Goal: Task Accomplishment & Management: Complete application form

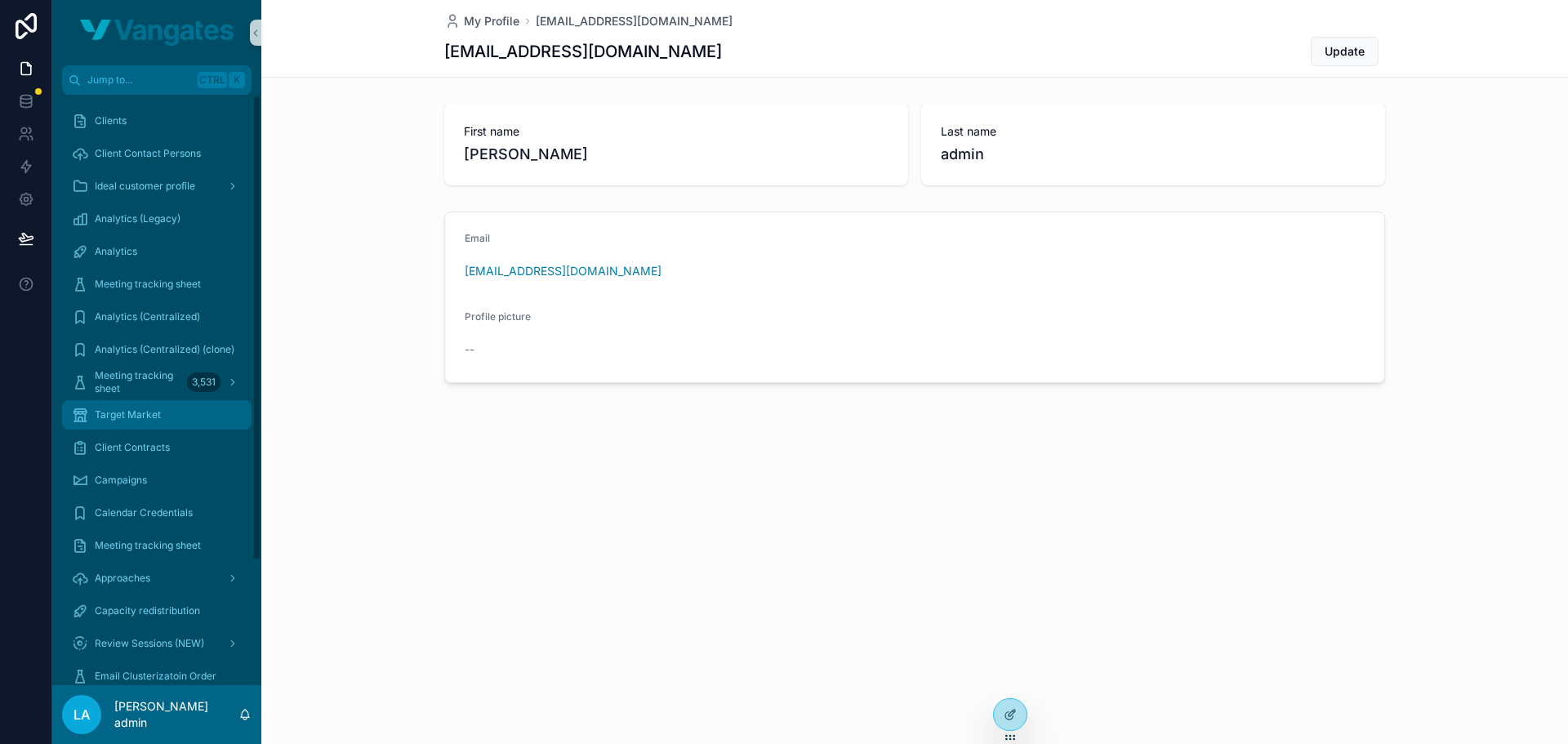
click at [90, 411] on div "Target Market" at bounding box center [156, 414] width 170 height 26
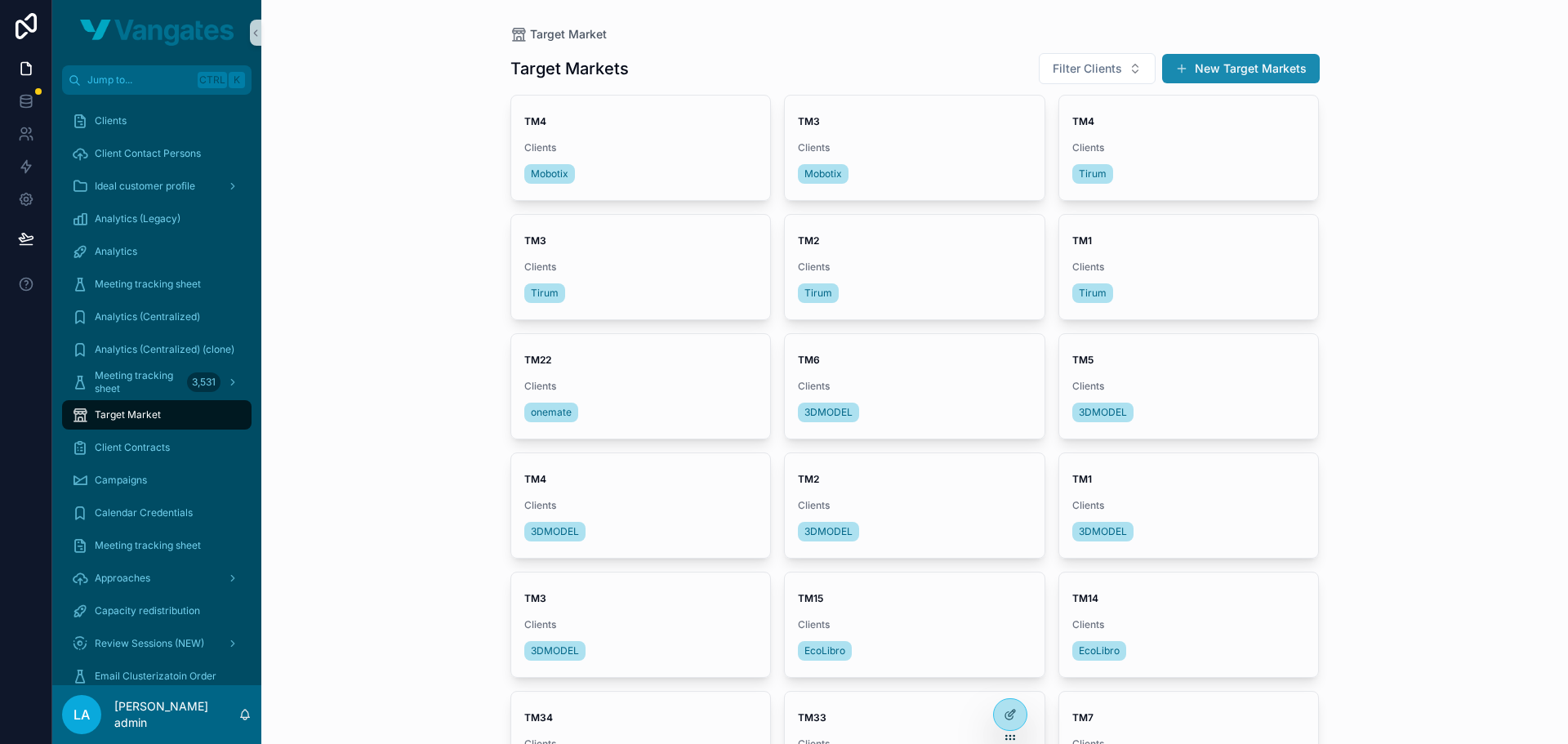
click at [1201, 63] on button "New Target Markets" at bounding box center [1241, 68] width 158 height 29
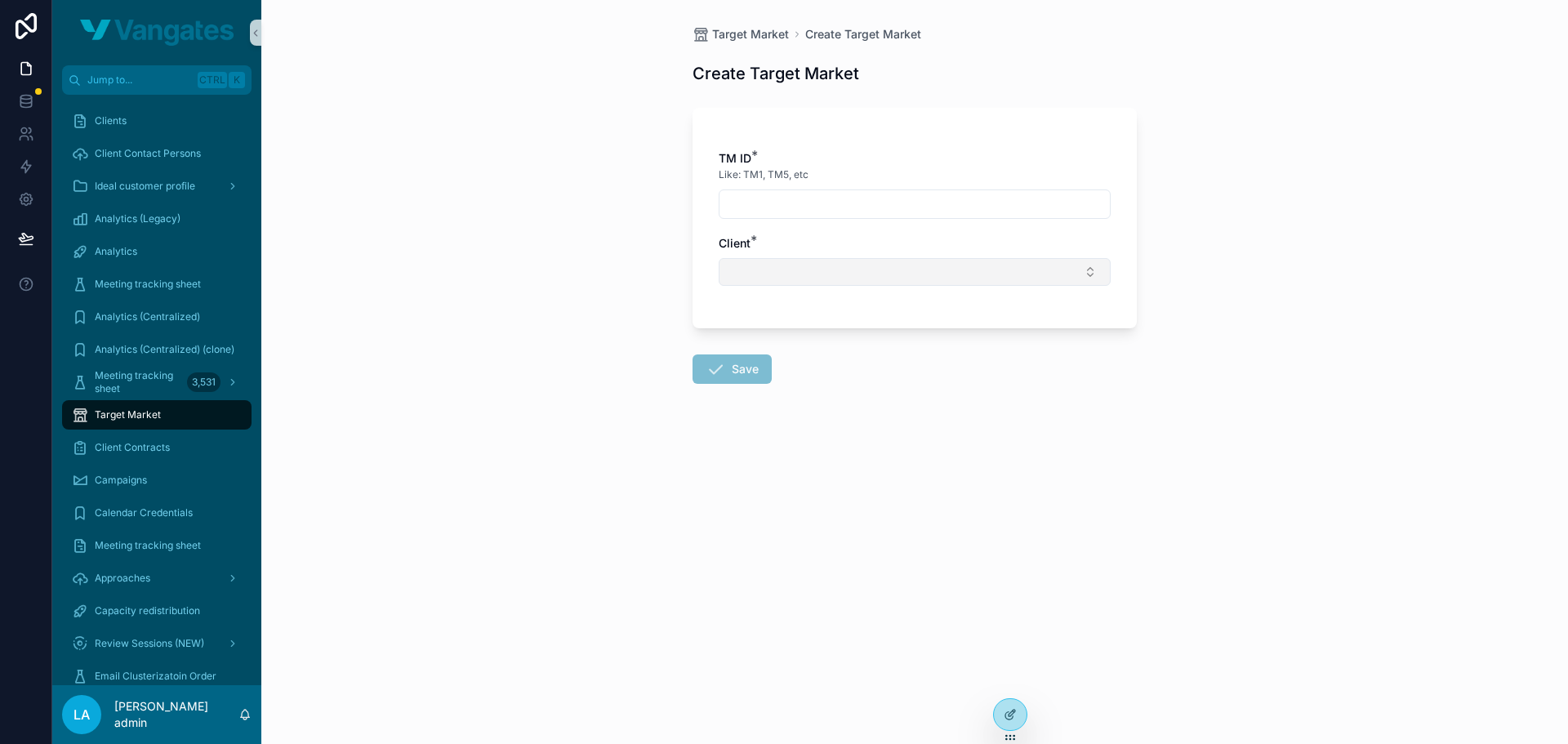
click at [815, 278] on button "Select Button" at bounding box center [915, 272] width 392 height 27
type input "*"
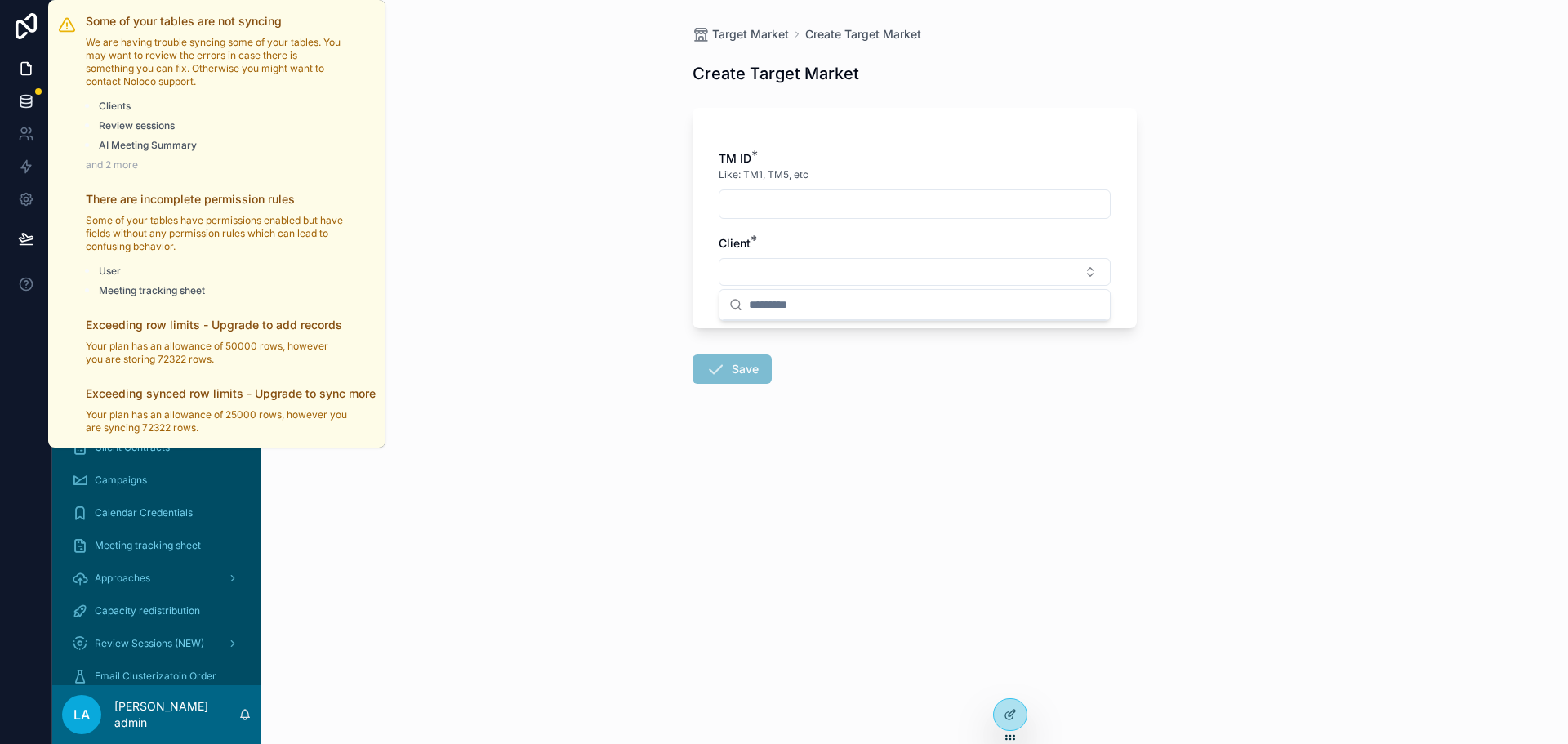
click at [39, 91] on div at bounding box center [38, 91] width 7 height 7
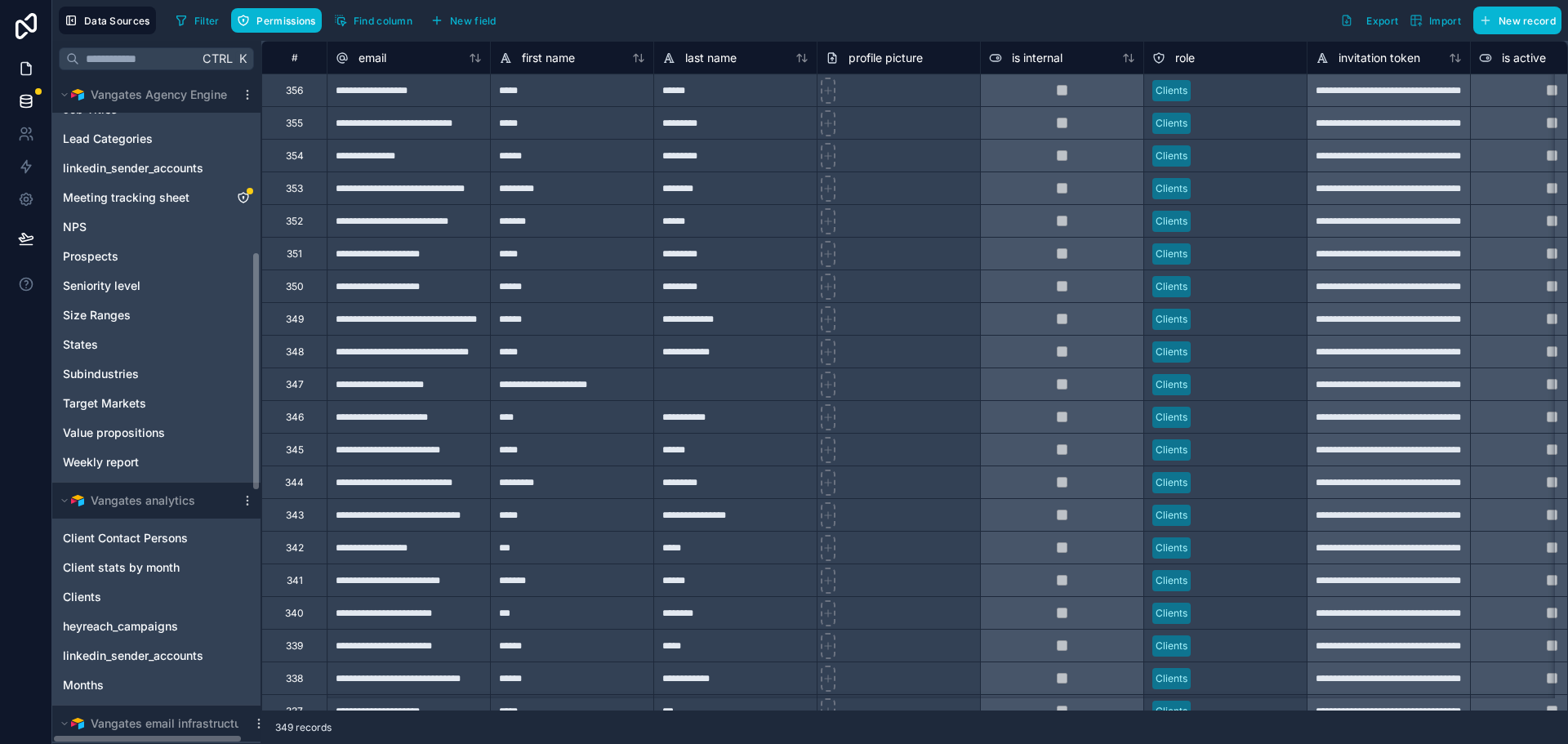
scroll to position [653, 0]
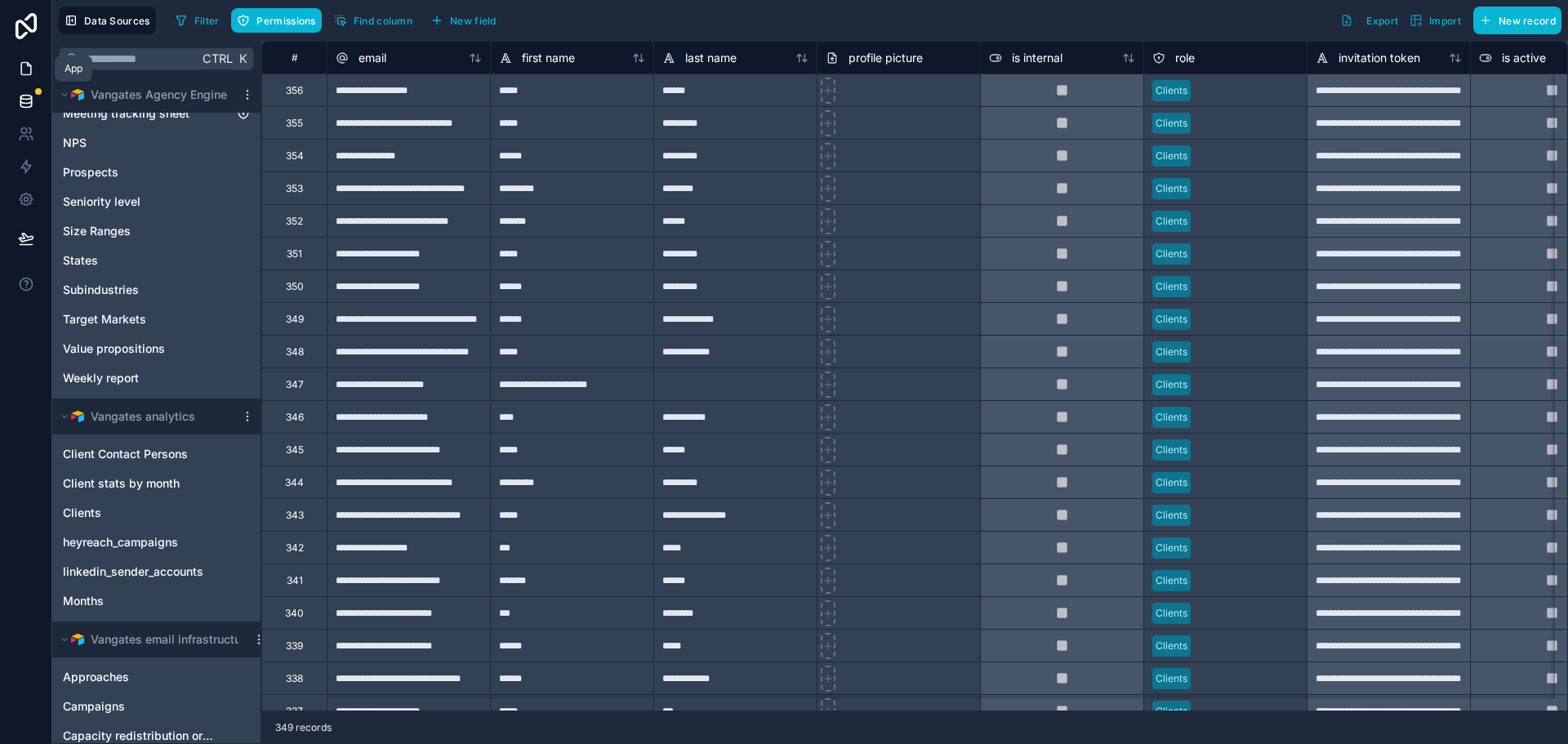
click at [26, 71] on icon at bounding box center [27, 69] width 17 height 17
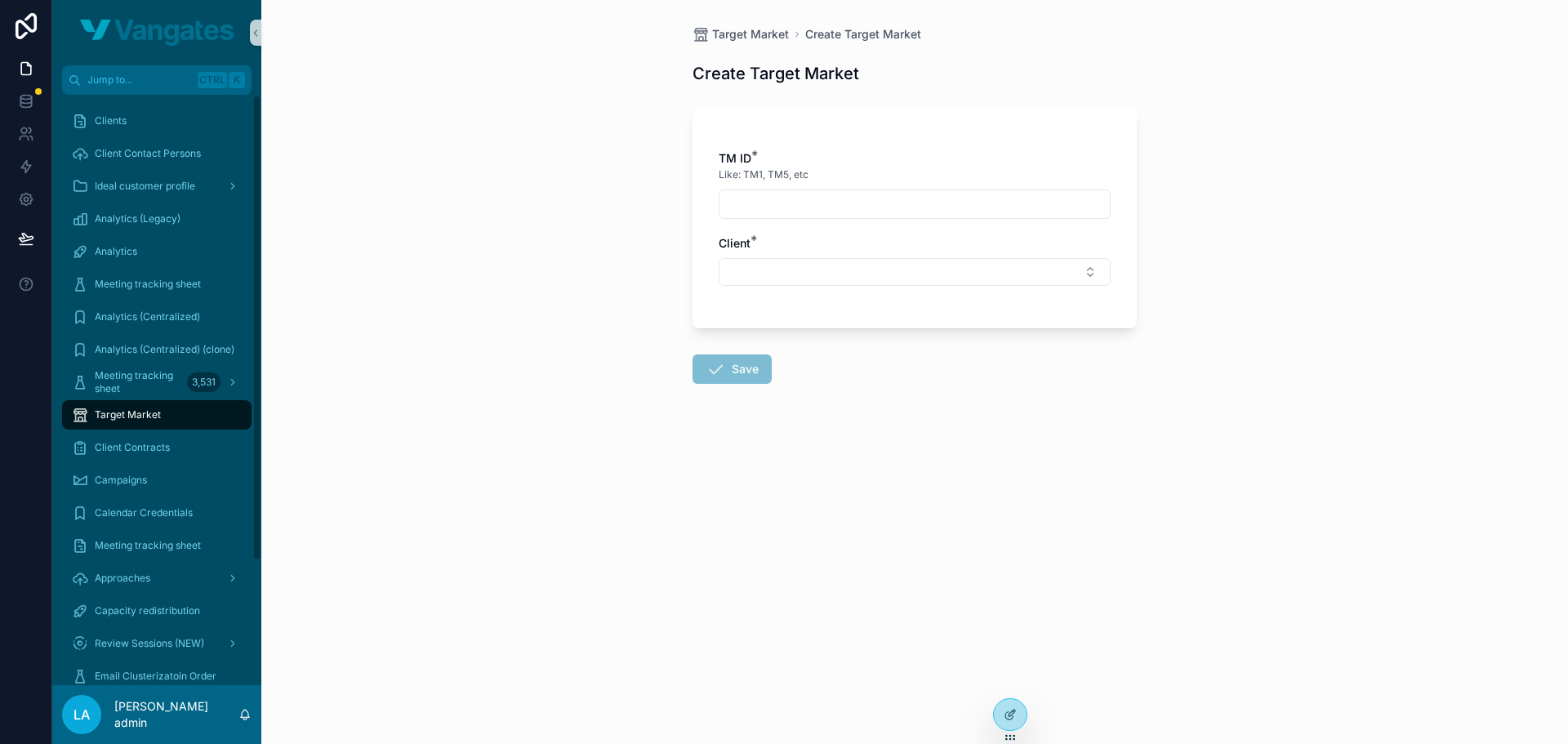
scroll to position [158, 0]
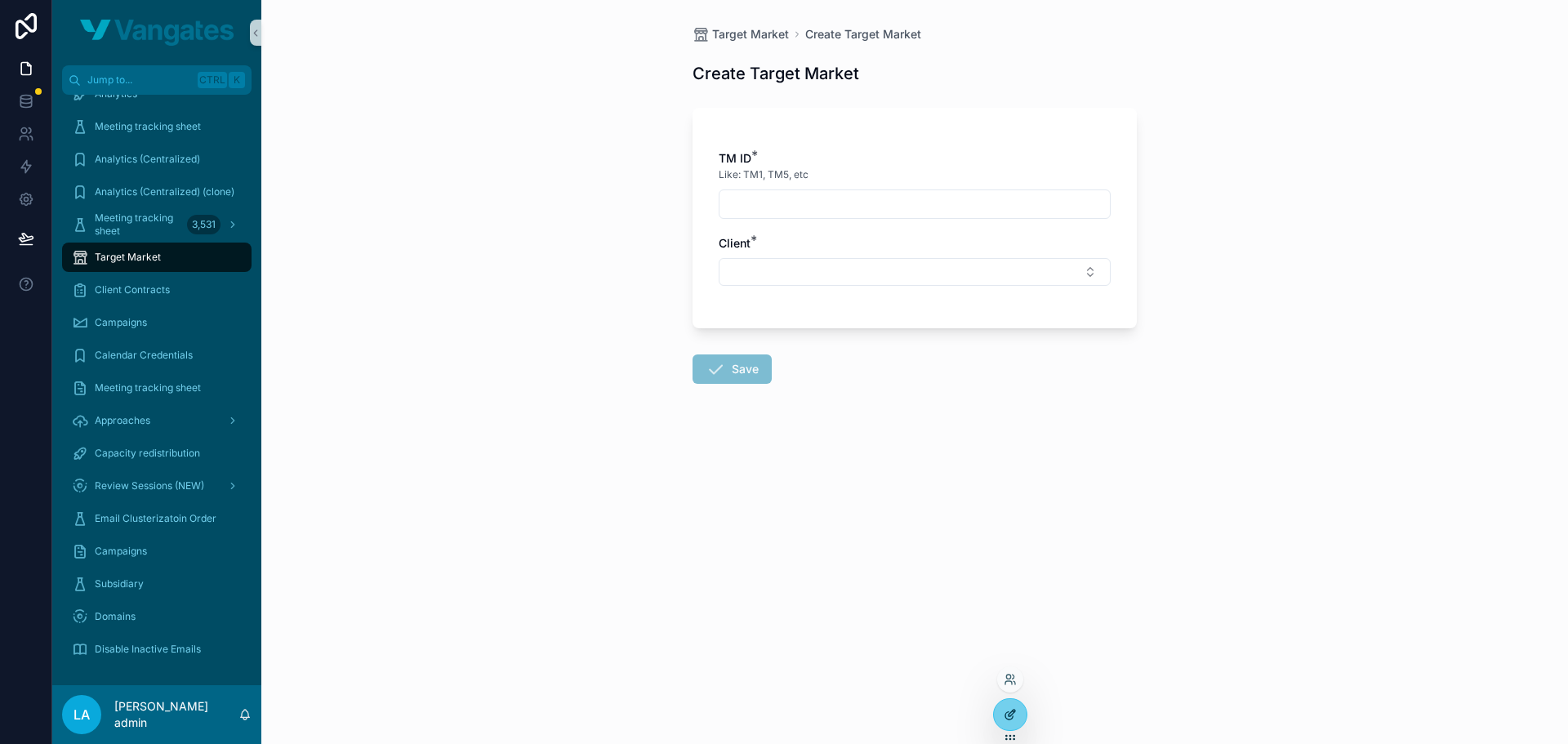
click at [1003, 713] on div at bounding box center [1010, 714] width 32 height 31
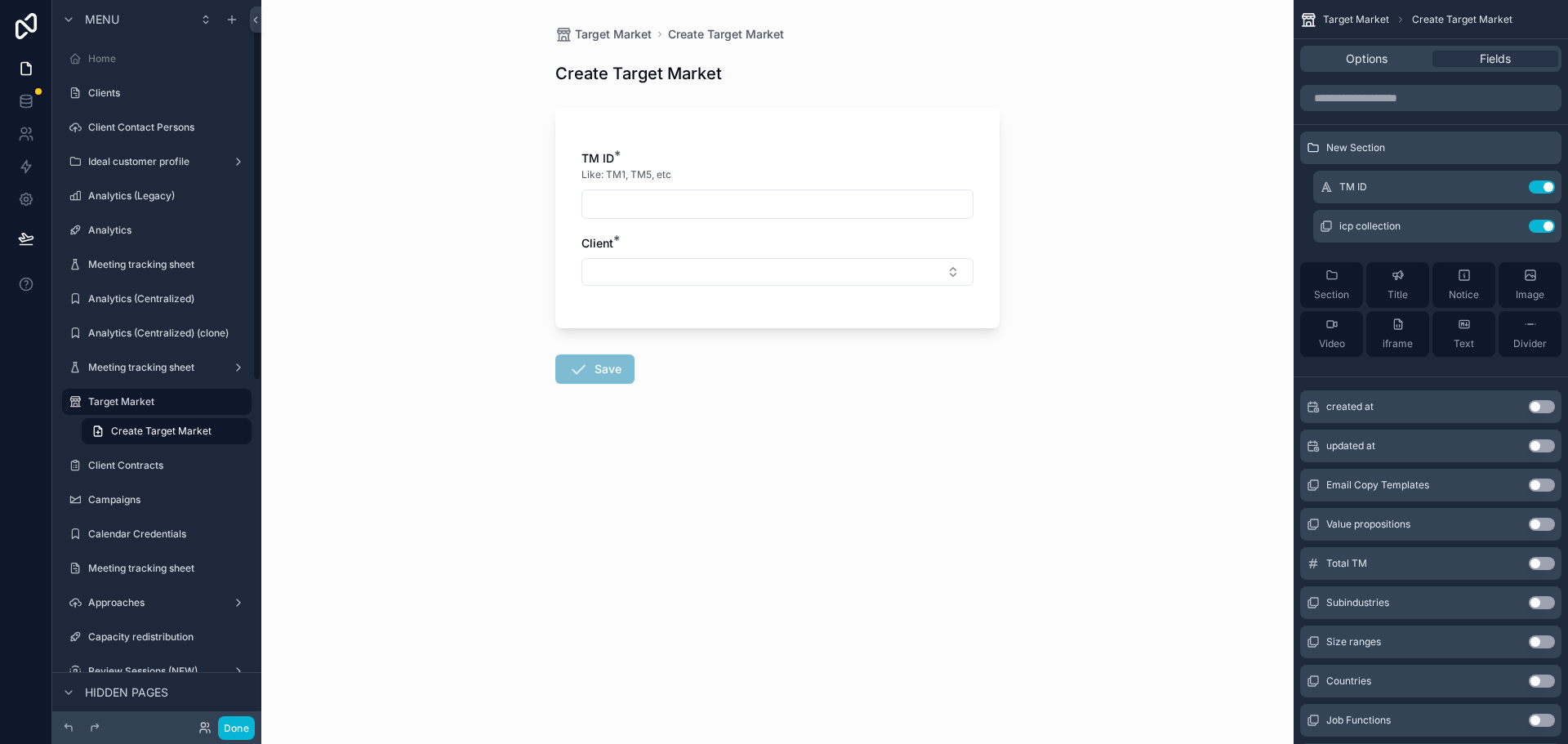
scroll to position [22, 0]
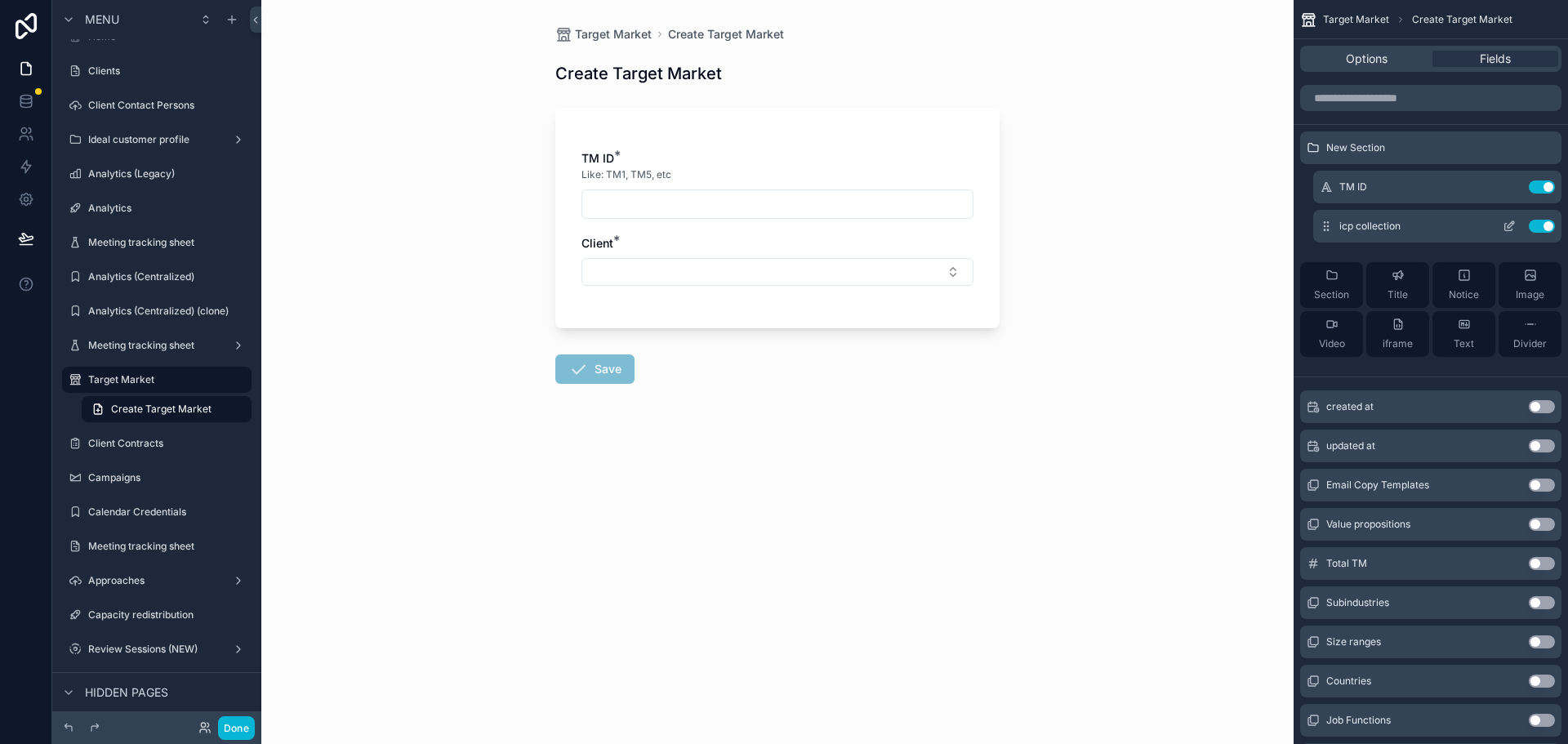
click at [1510, 231] on icon "scrollable content" at bounding box center [1508, 227] width 7 height 7
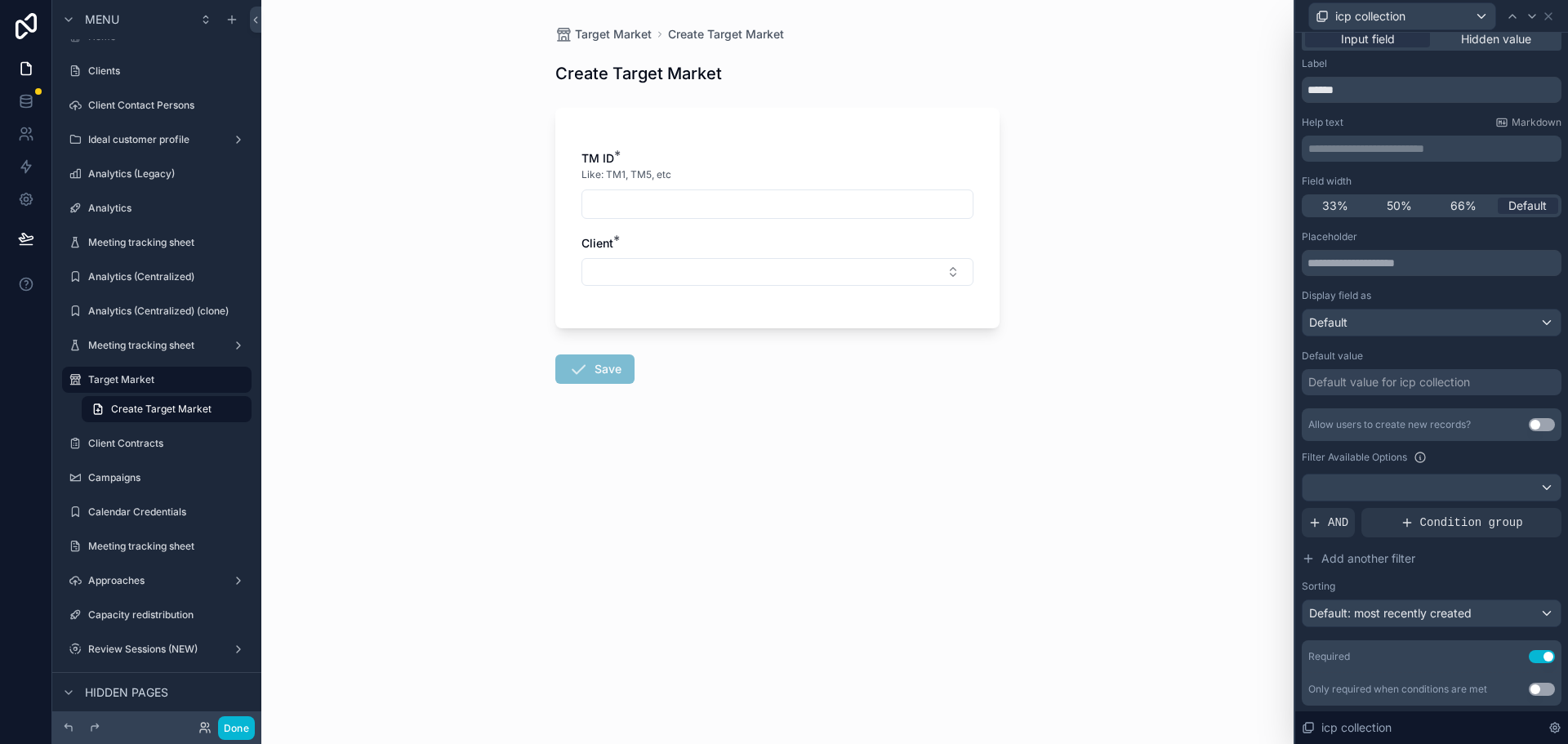
scroll to position [0, 0]
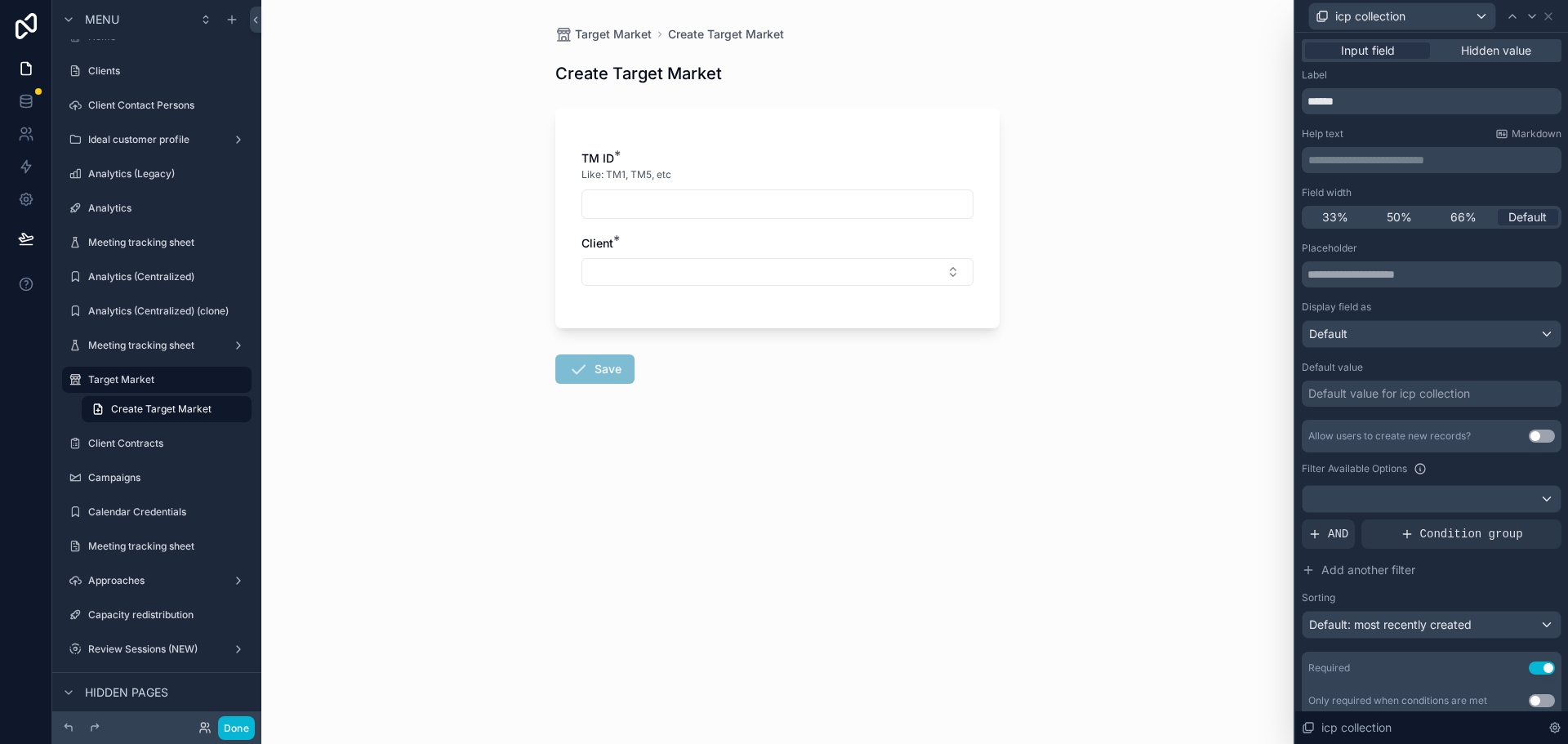
click at [1555, 12] on div "icp collection" at bounding box center [1431, 16] width 259 height 32
click at [1548, 12] on icon at bounding box center [1548, 17] width 13 height 13
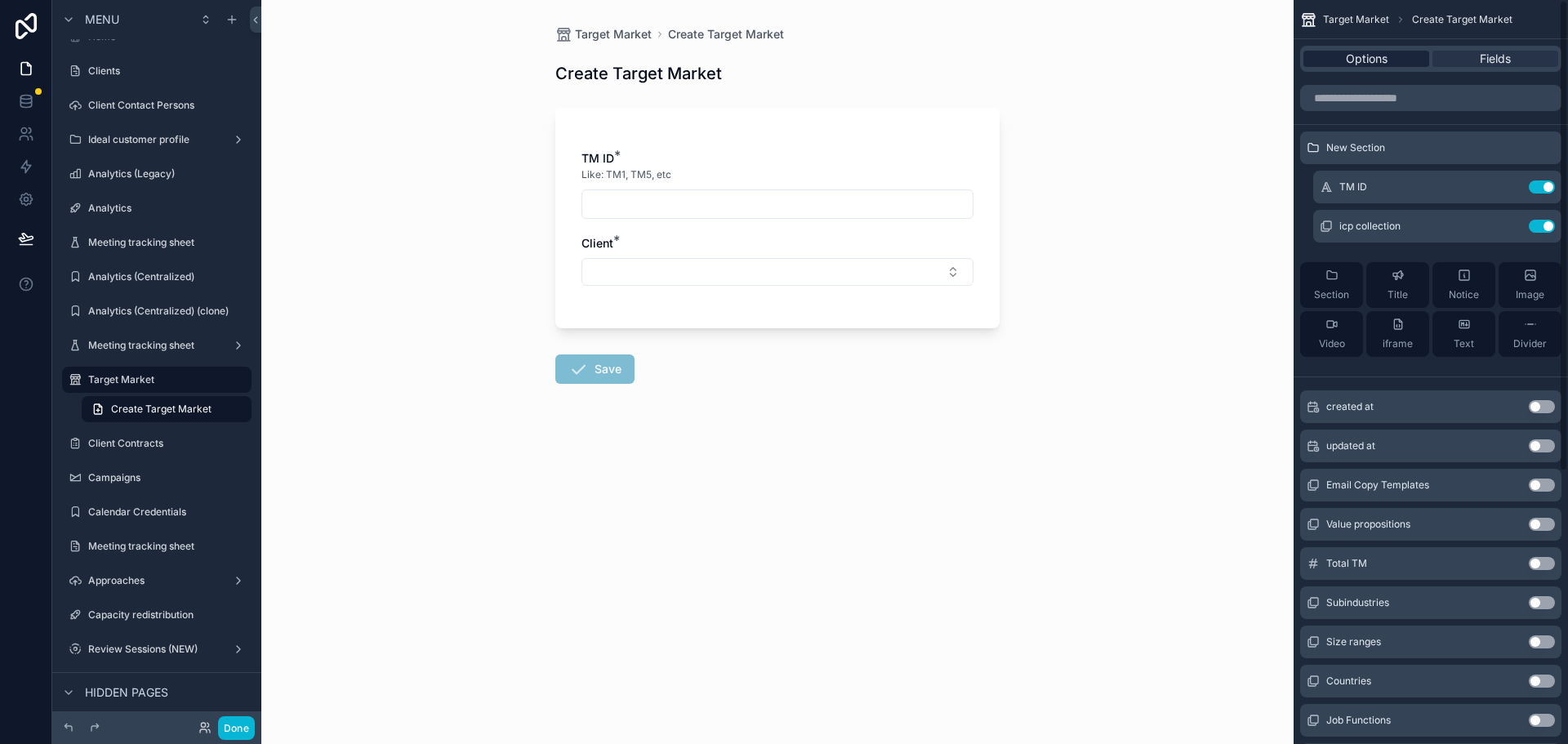
drag, startPoint x: 1363, startPoint y: 42, endPoint x: 1364, endPoint y: 53, distance: 11.0
click at [1367, 50] on div "Options Fields" at bounding box center [1431, 58] width 274 height 39
click at [1364, 53] on span "Options" at bounding box center [1366, 59] width 42 height 17
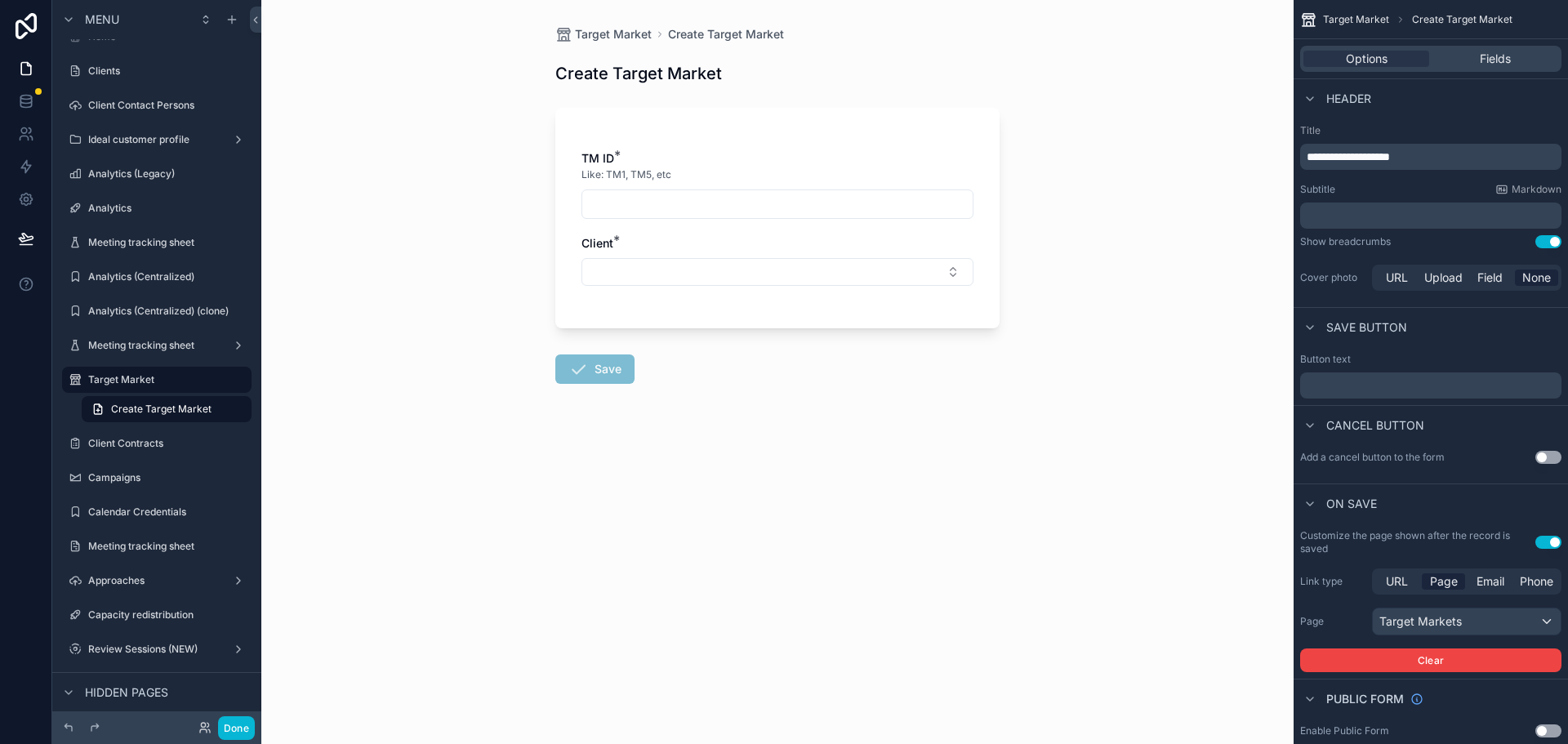
click at [911, 165] on div "TM ID *" at bounding box center [778, 159] width 392 height 17
click at [1489, 52] on span "Fields" at bounding box center [1495, 59] width 31 height 17
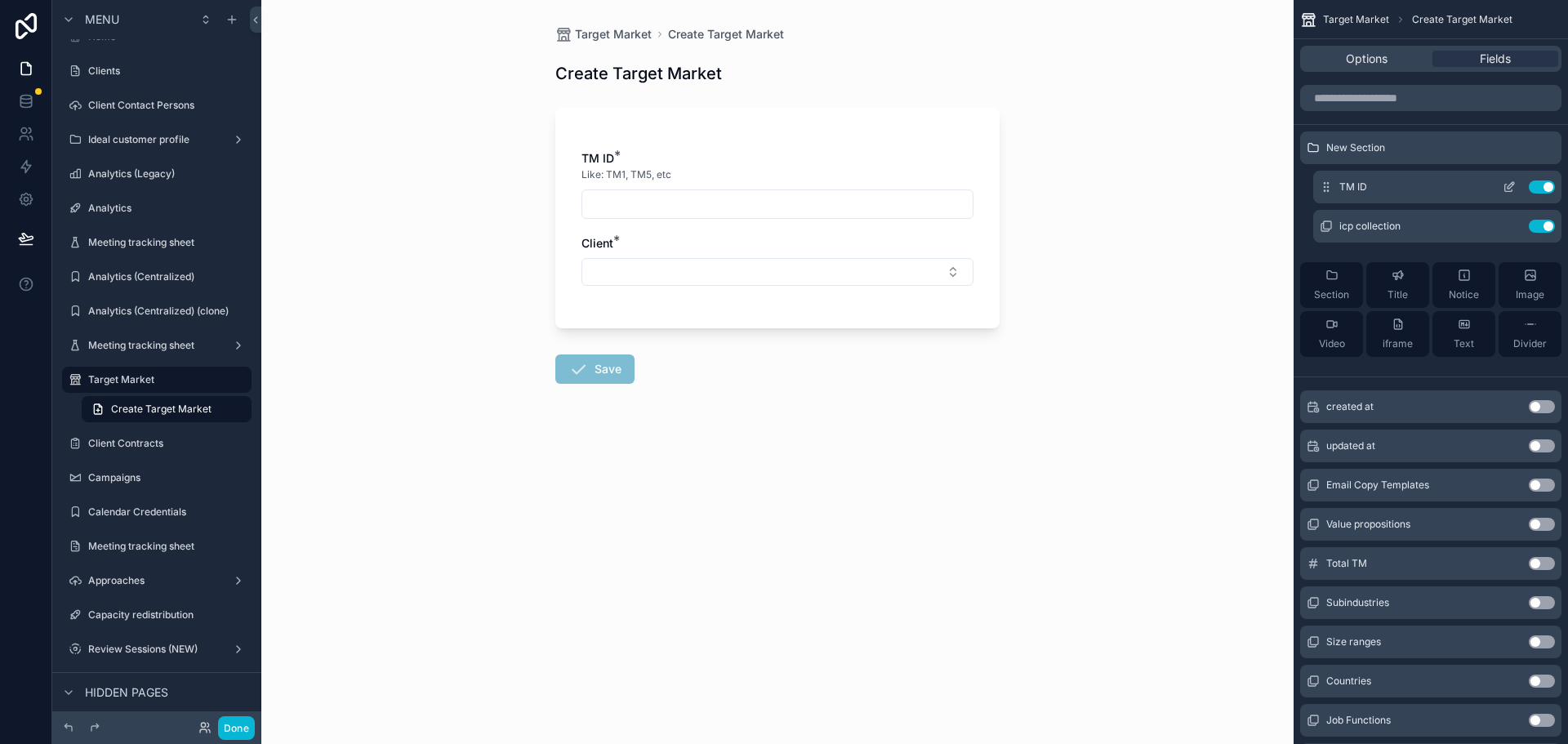
click at [1499, 179] on div "TM ID Use setting" at bounding box center [1437, 186] width 248 height 32
click at [1509, 185] on icon "scrollable content" at bounding box center [1509, 187] width 13 height 13
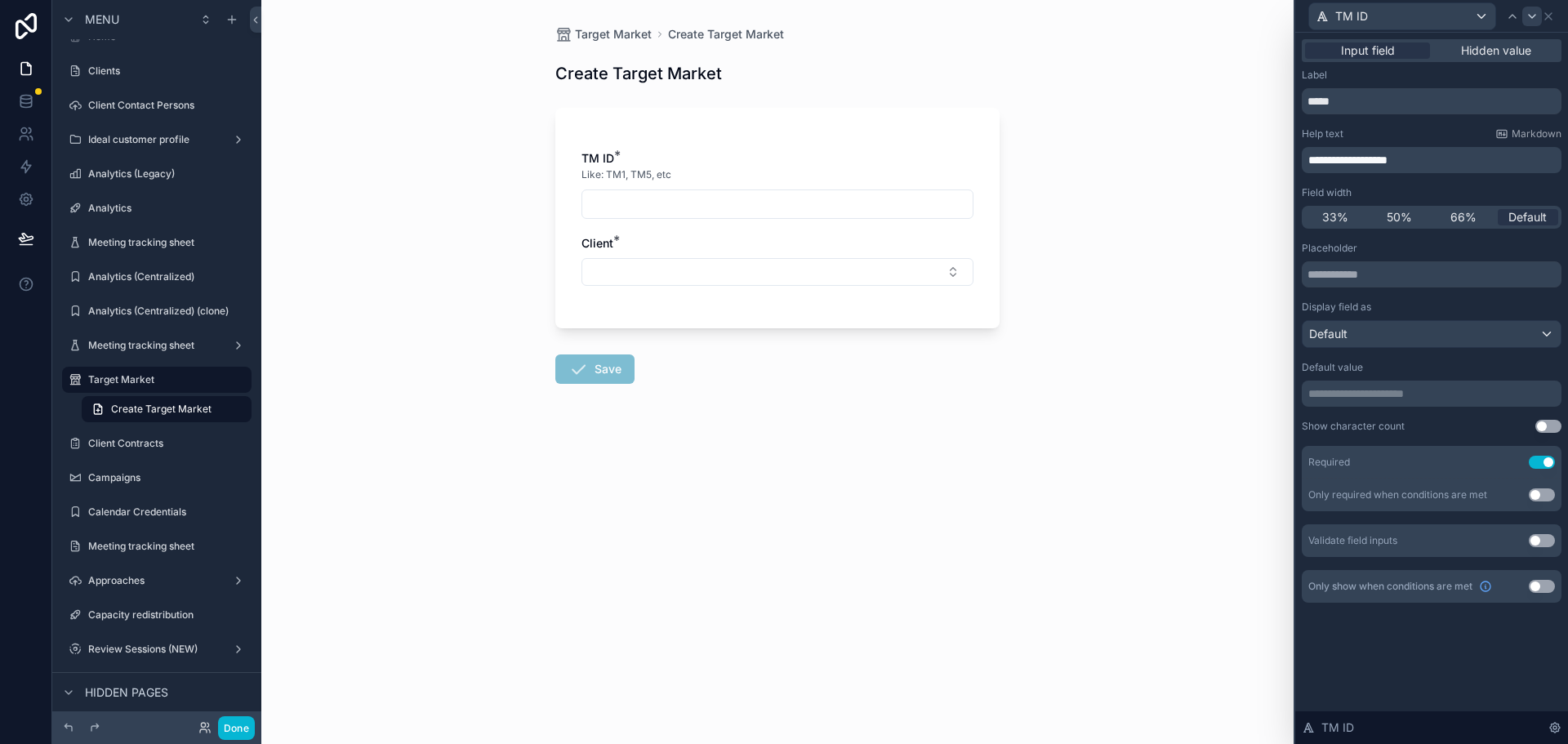
scroll to position [164, 0]
click at [1547, 15] on icon at bounding box center [1548, 17] width 7 height 7
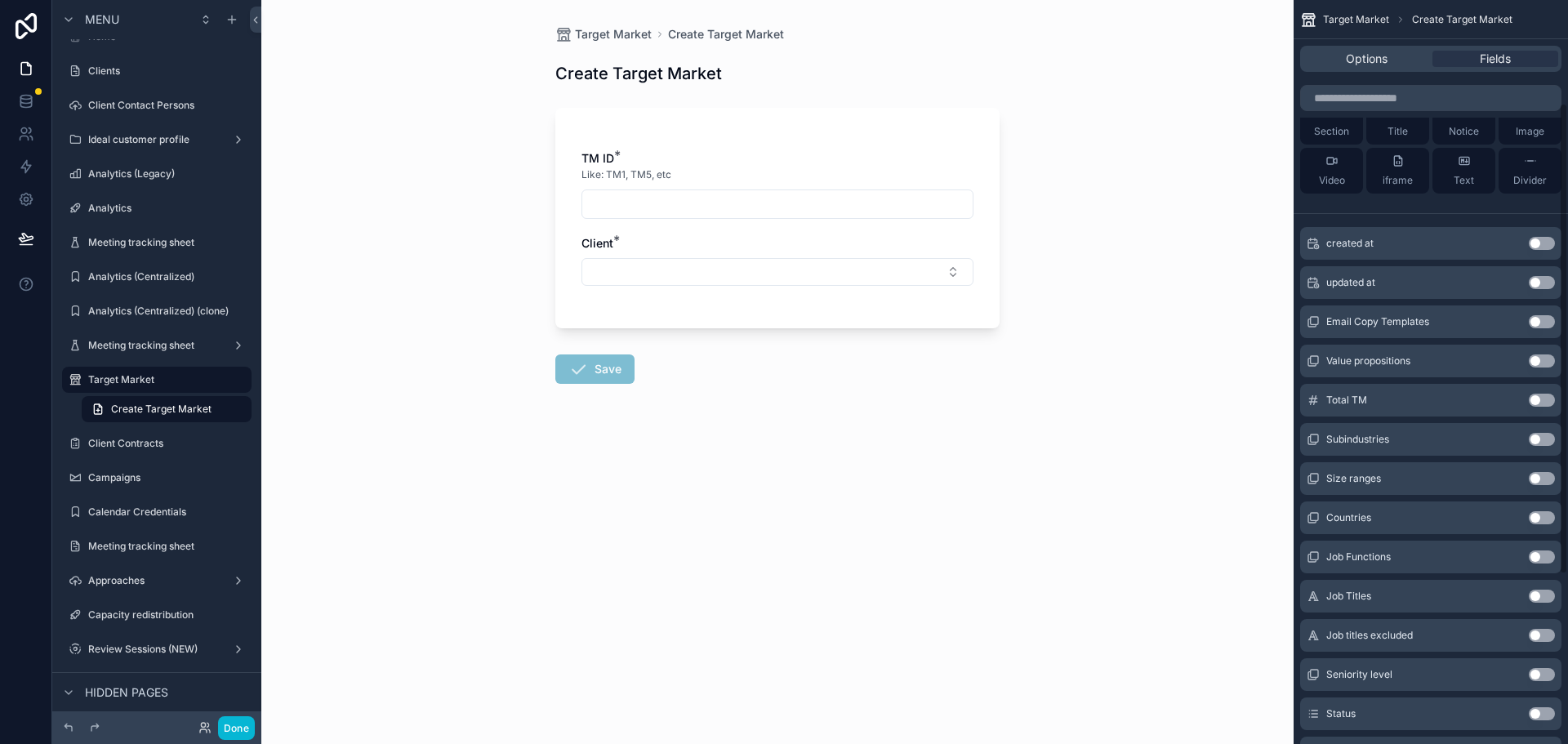
click at [943, 157] on div "TM ID *" at bounding box center [778, 159] width 392 height 17
click at [1355, 67] on span "Options" at bounding box center [1366, 59] width 42 height 17
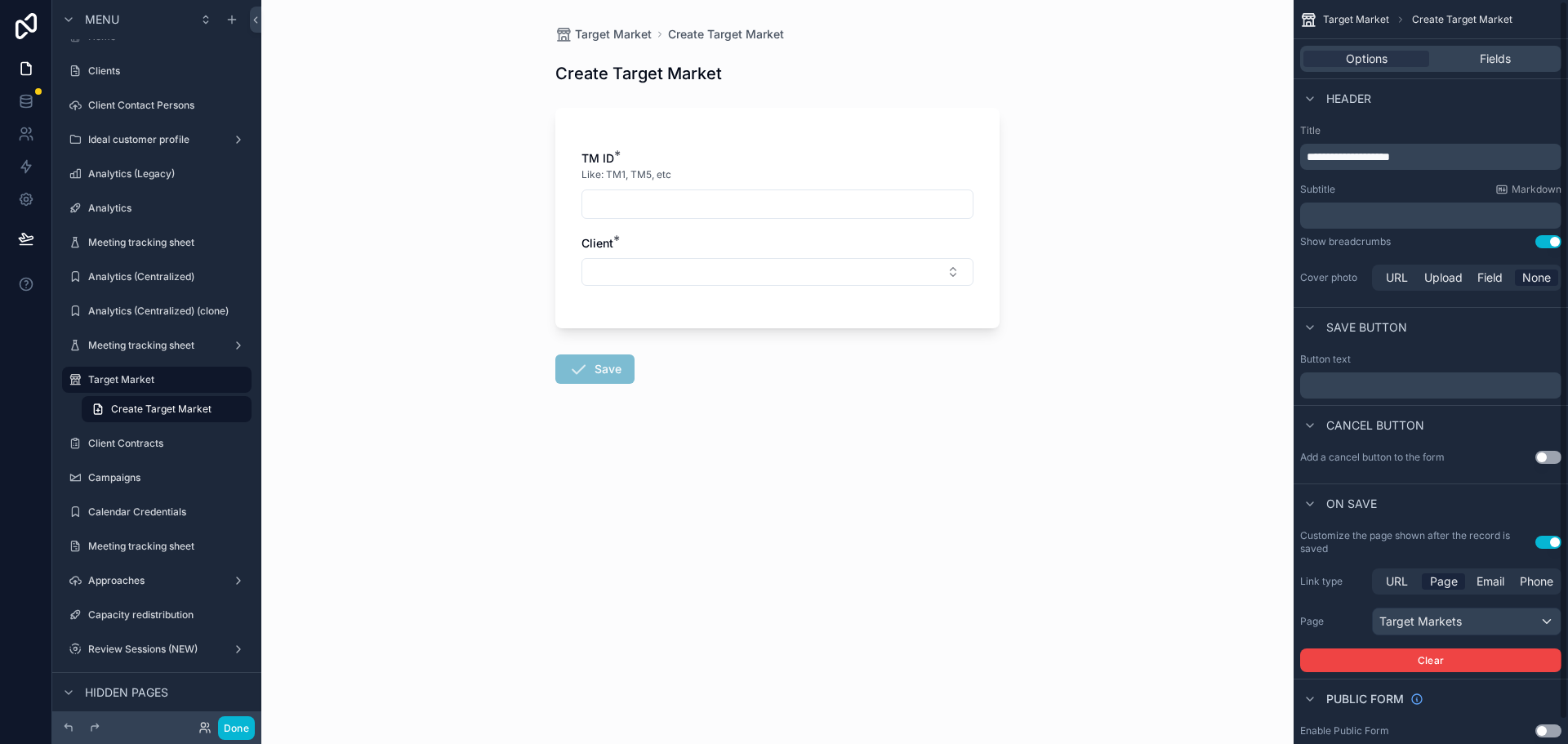
scroll to position [26, 0]
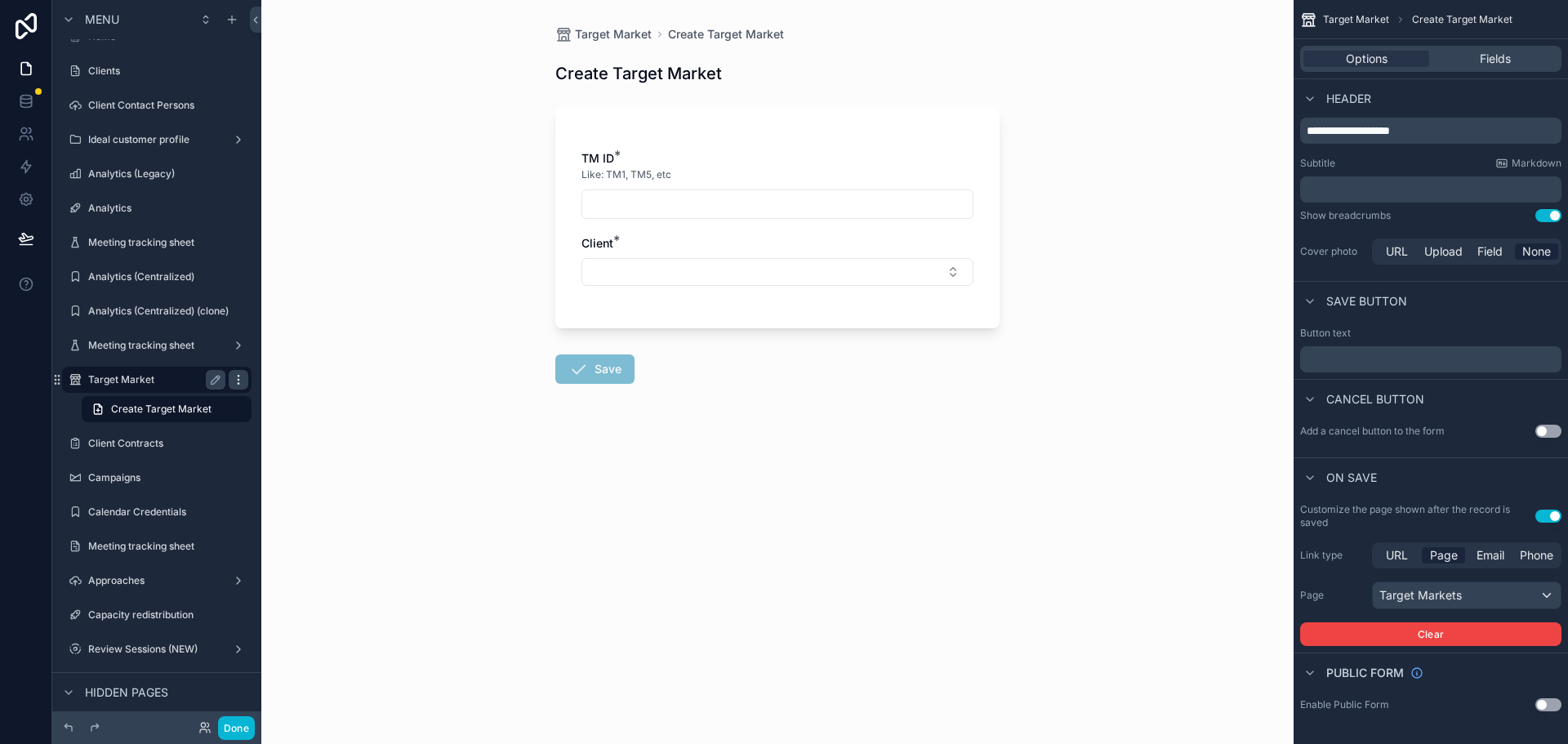
click at [238, 380] on icon "scrollable content" at bounding box center [238, 379] width 1 height 1
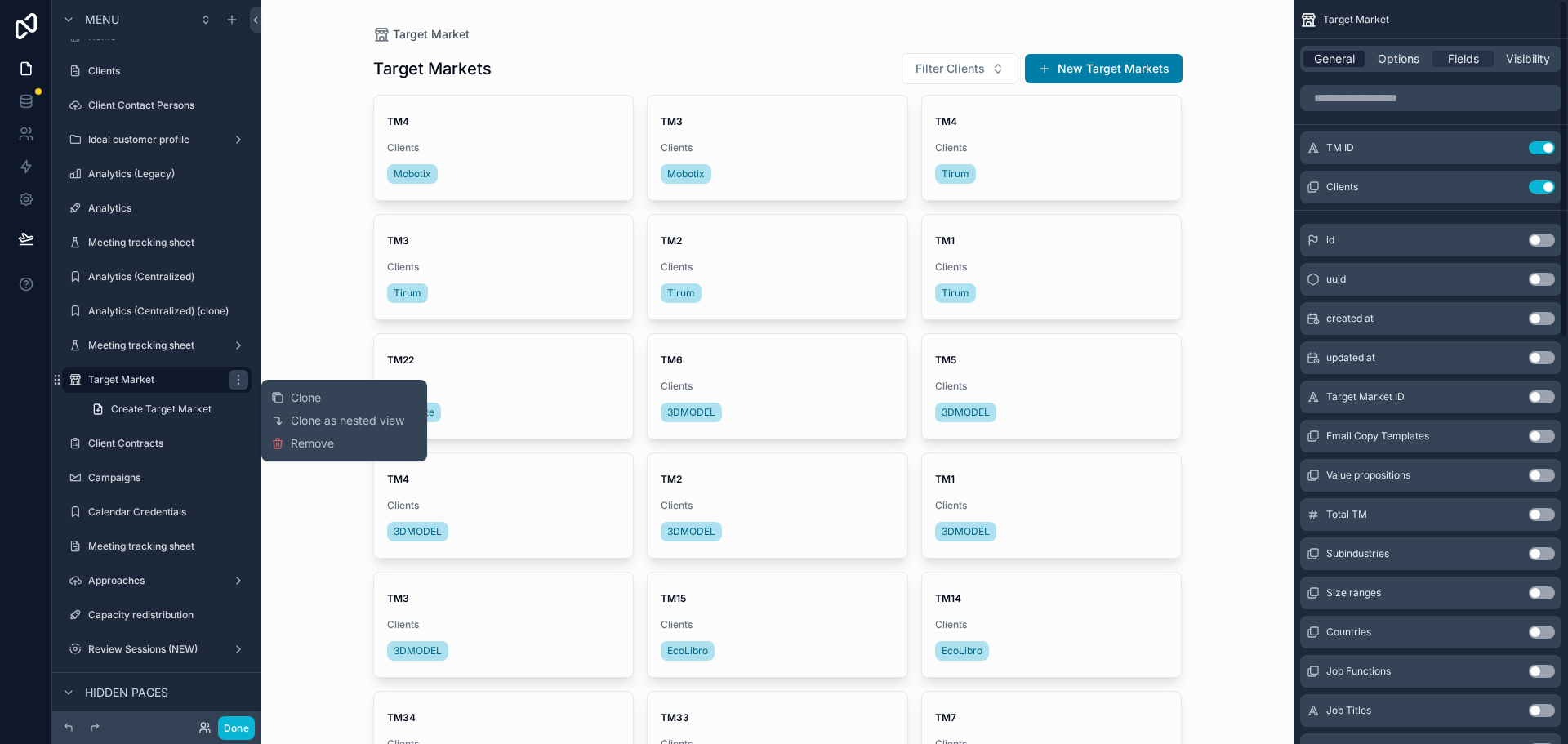
drag, startPoint x: 1310, startPoint y: 50, endPoint x: 1323, endPoint y: 51, distance: 13.0
click at [1314, 50] on div "General Options Fields Visibility" at bounding box center [1430, 58] width 261 height 26
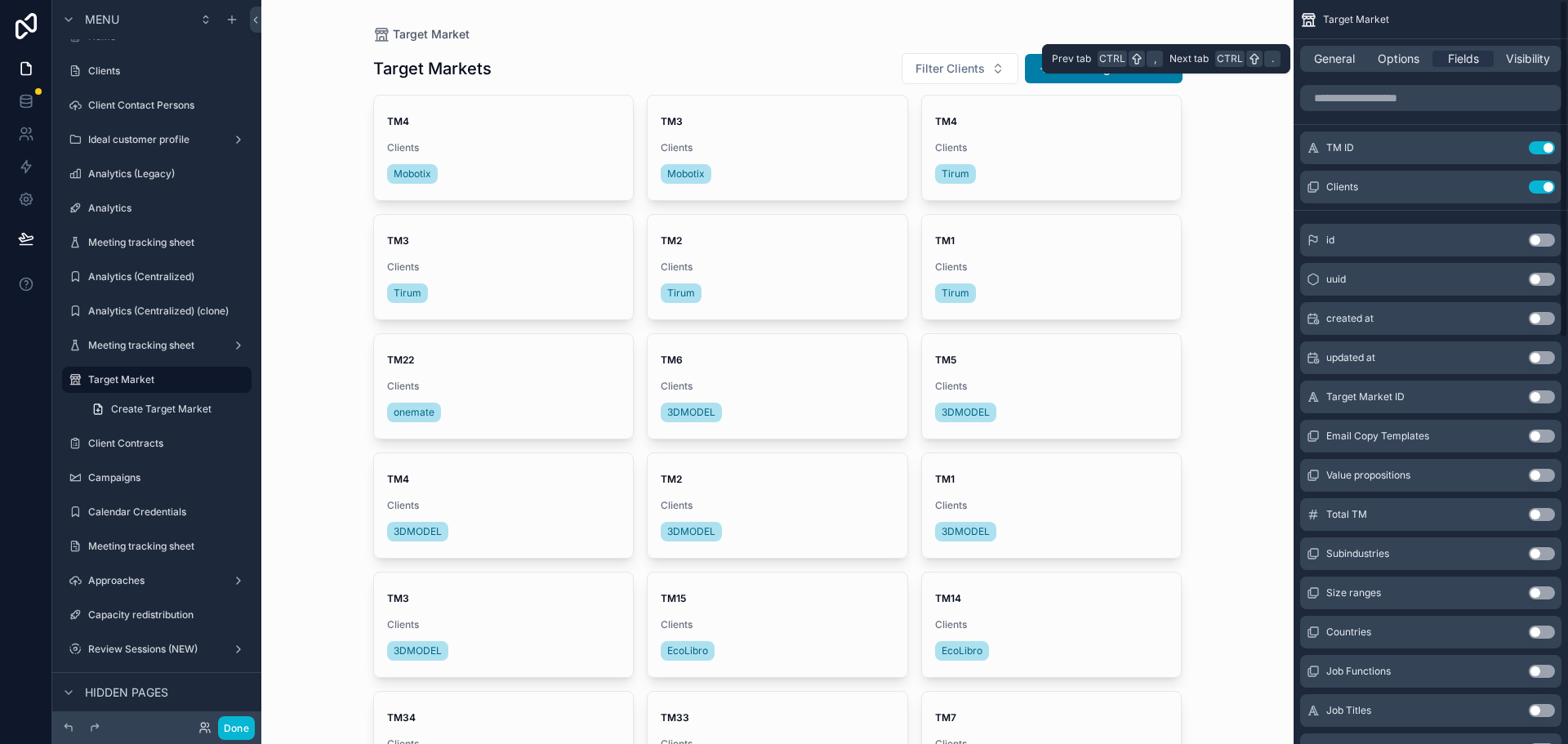
click at [1331, 50] on div "General Options Fields Visibility" at bounding box center [1430, 58] width 261 height 26
click at [1331, 52] on span "General" at bounding box center [1334, 59] width 41 height 17
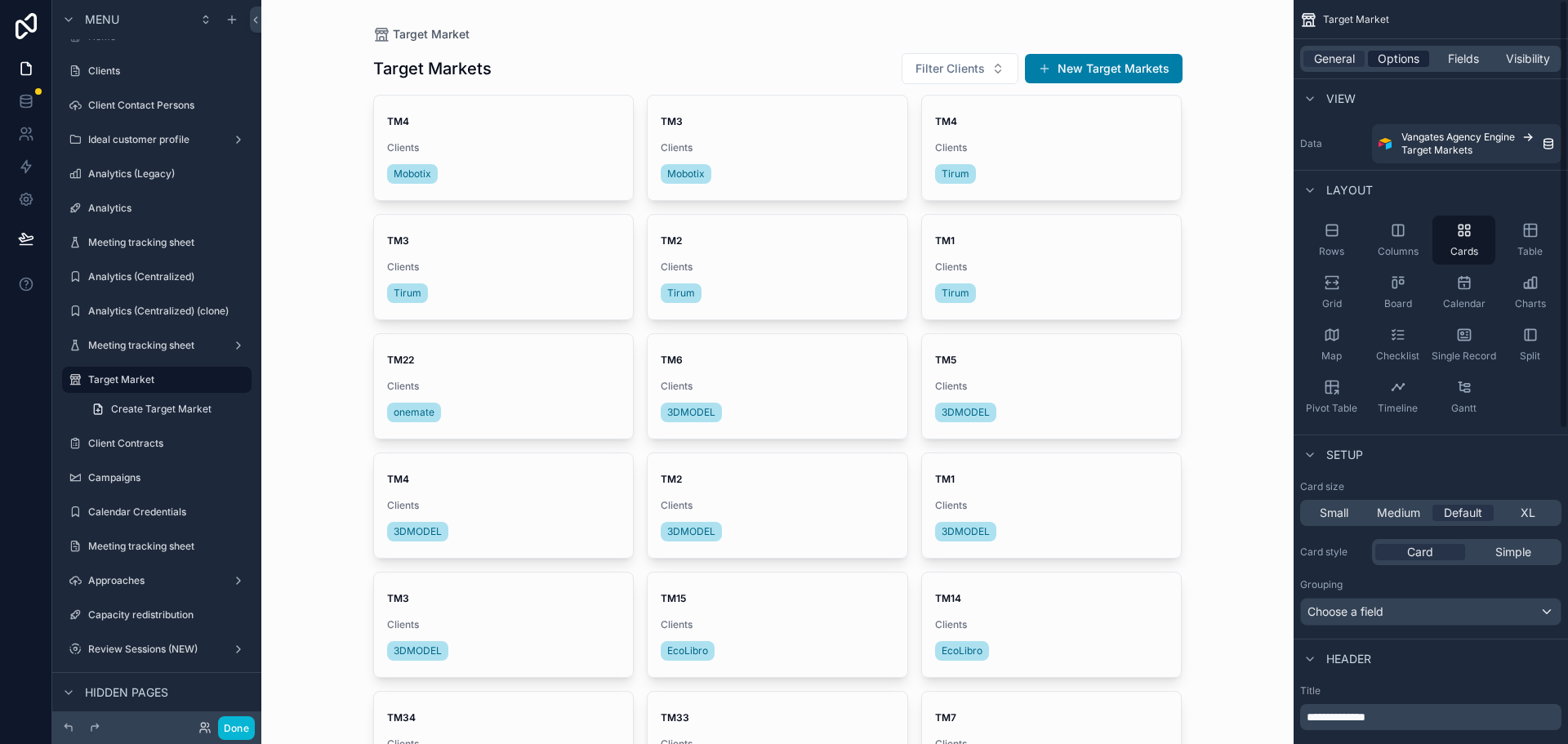
click at [1413, 61] on span "Options" at bounding box center [1398, 59] width 42 height 17
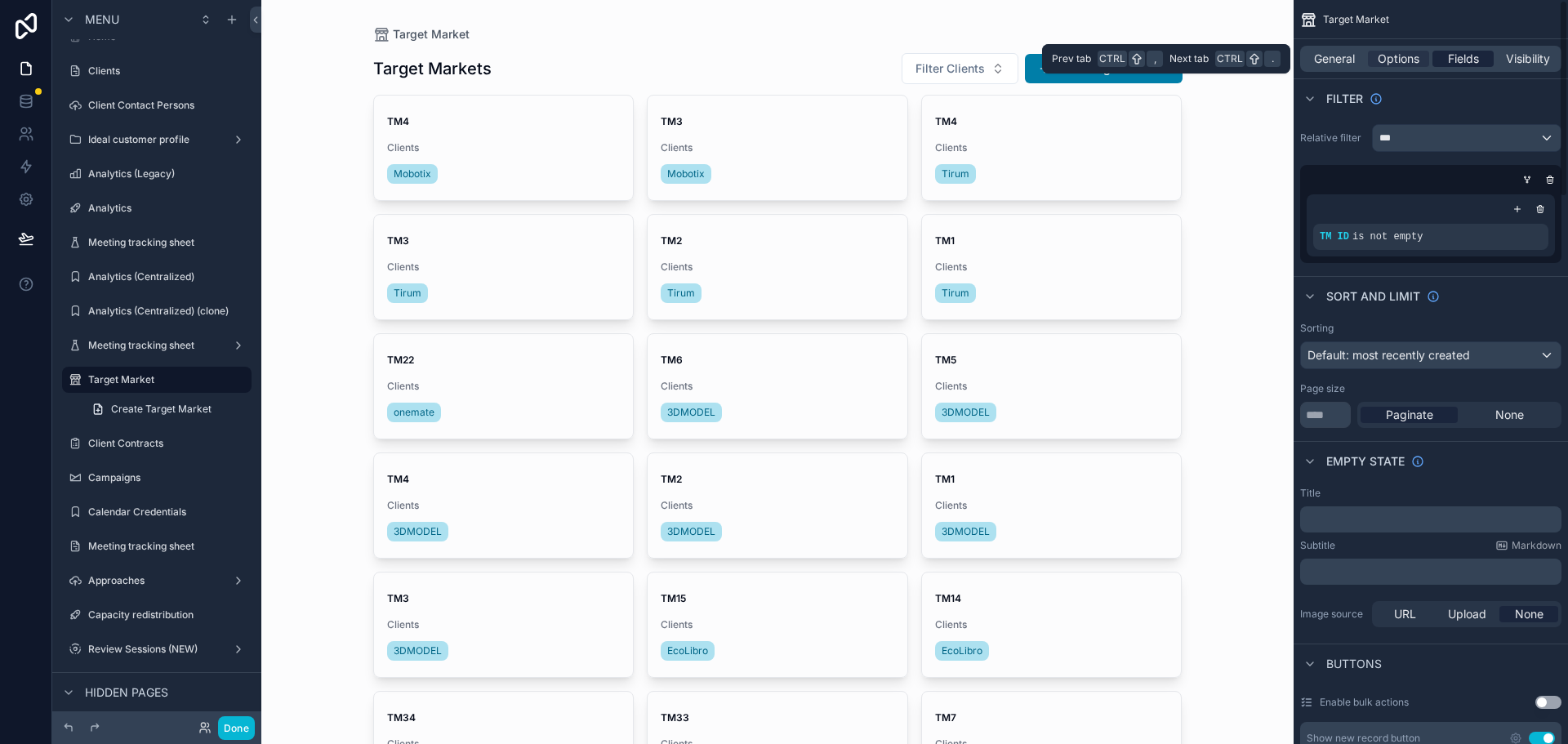
click at [1454, 58] on span "Fields" at bounding box center [1462, 59] width 31 height 17
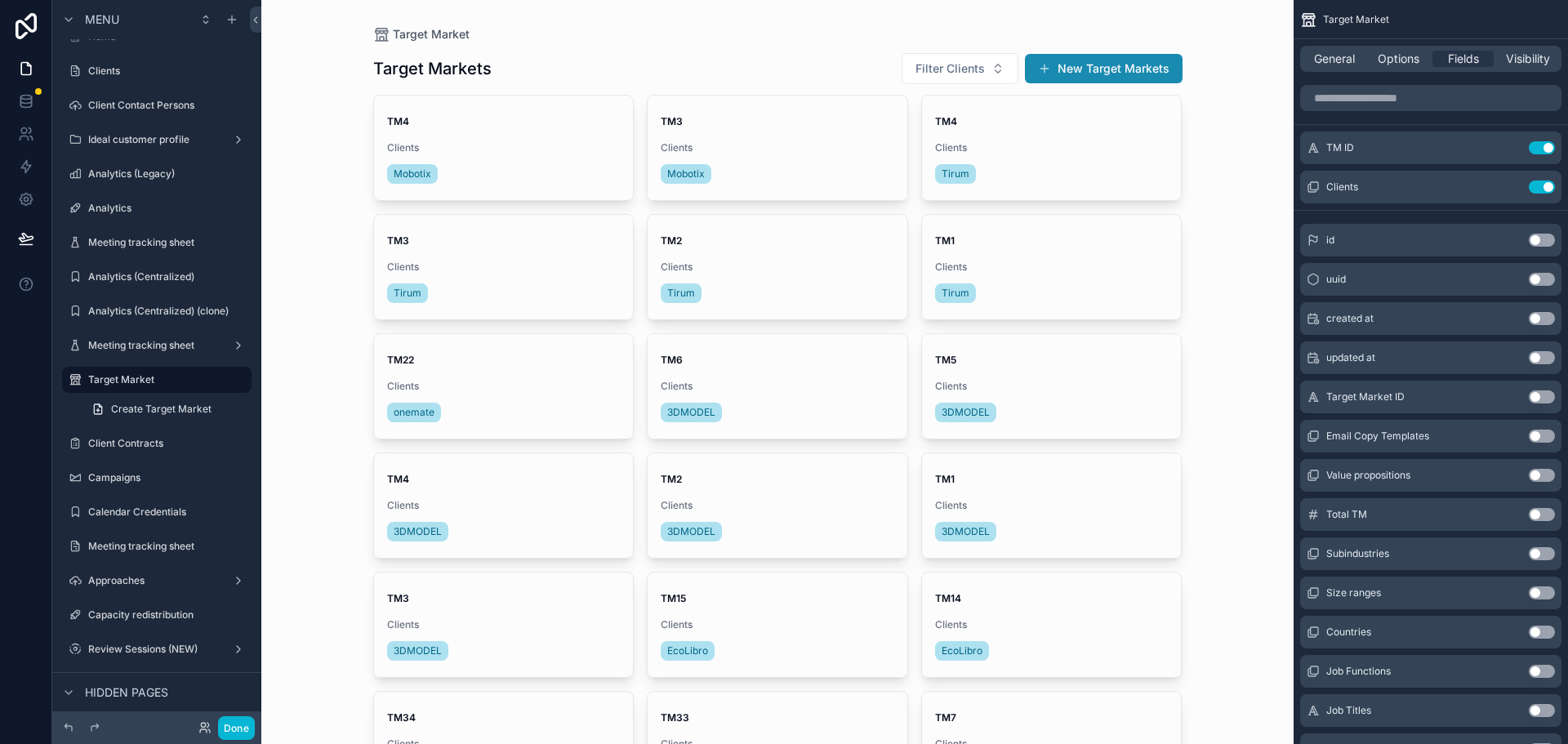
click at [1097, 76] on button "New Target Markets" at bounding box center [1103, 68] width 158 height 29
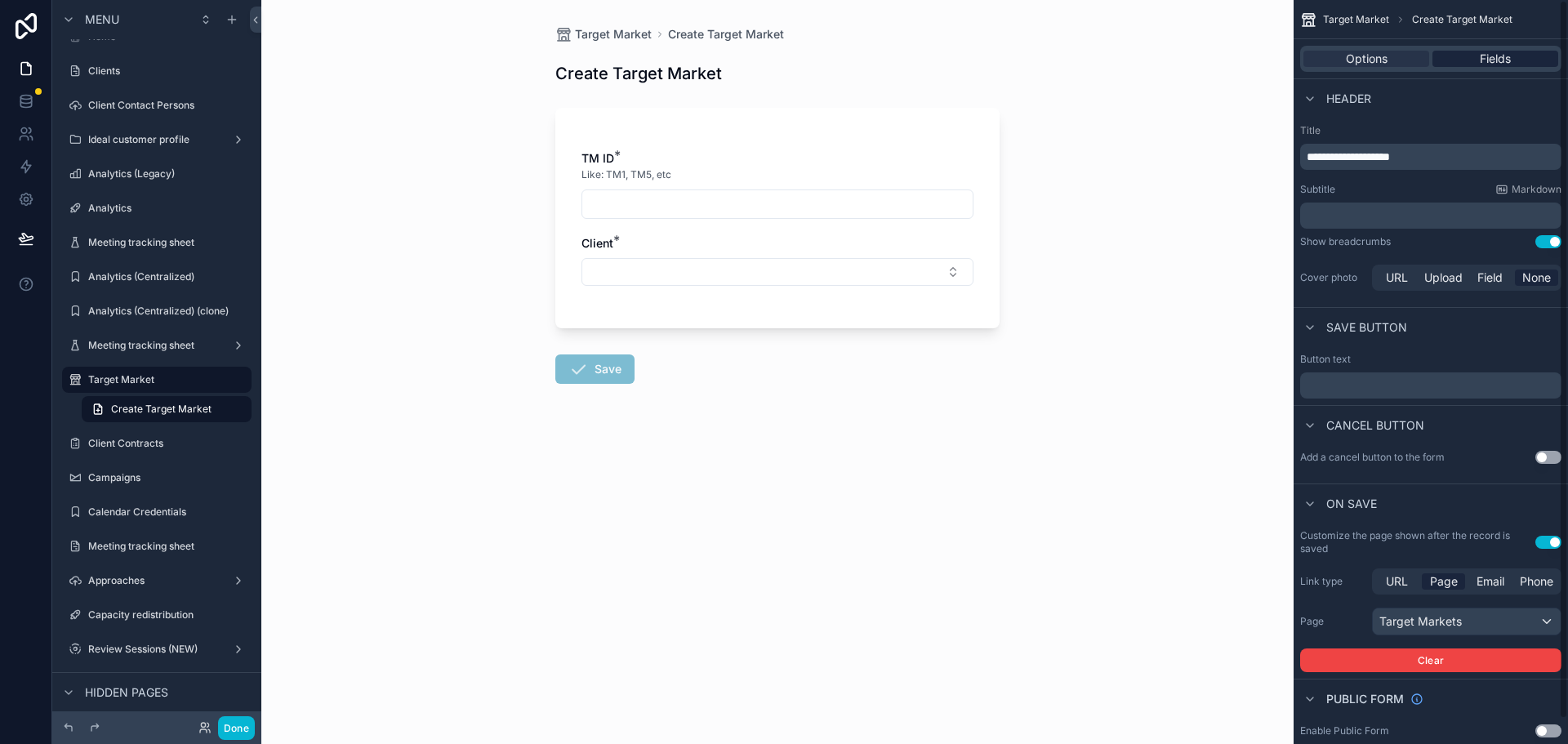
drag, startPoint x: 1463, startPoint y: 49, endPoint x: 1469, endPoint y: 62, distance: 14.3
click at [1467, 58] on div "Options Fields" at bounding box center [1430, 58] width 261 height 26
click at [1469, 62] on div "Fields" at bounding box center [1495, 59] width 125 height 17
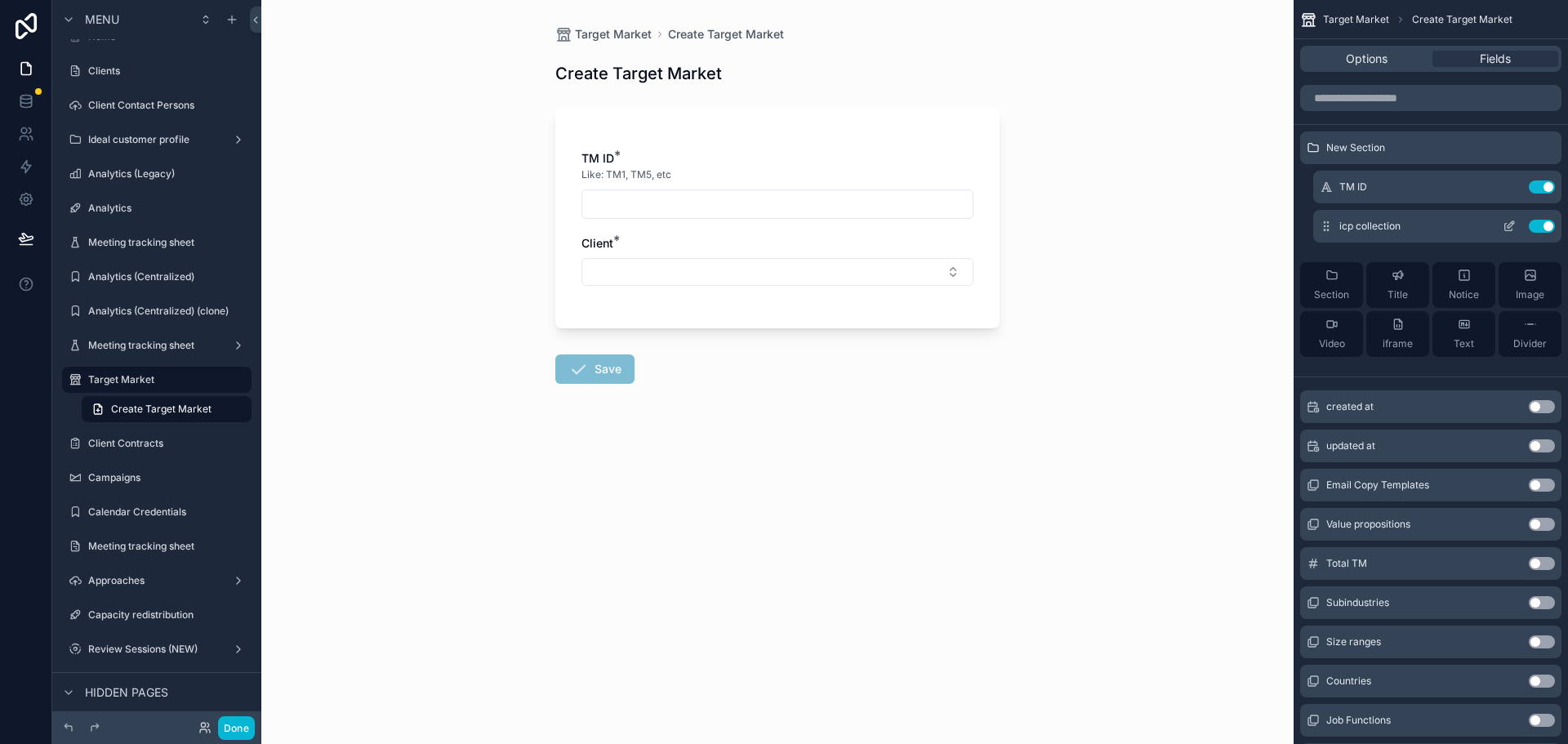
click at [1501, 219] on button "scrollable content" at bounding box center [1508, 226] width 26 height 13
